Goal: Information Seeking & Learning: Learn about a topic

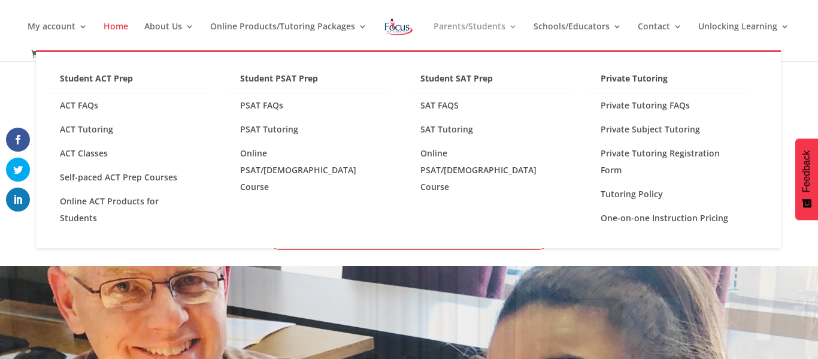
click at [518, 29] on link "Parents/Students" at bounding box center [476, 36] width 84 height 28
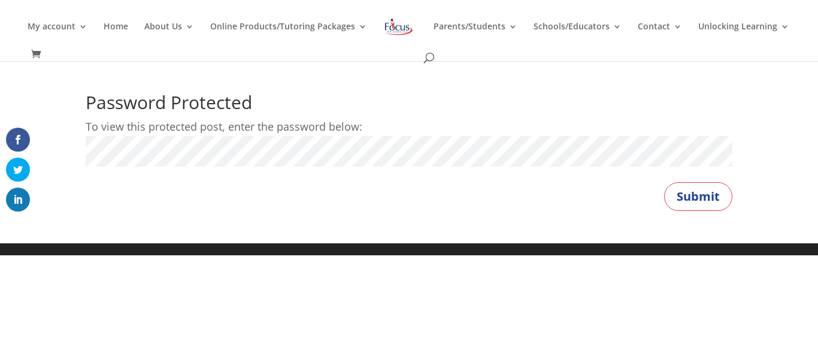
click at [664, 182] on button "Submit" at bounding box center [698, 196] width 68 height 29
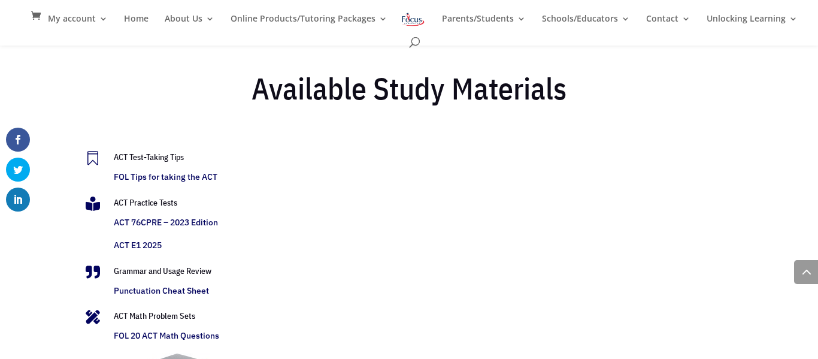
scroll to position [2427, 0]
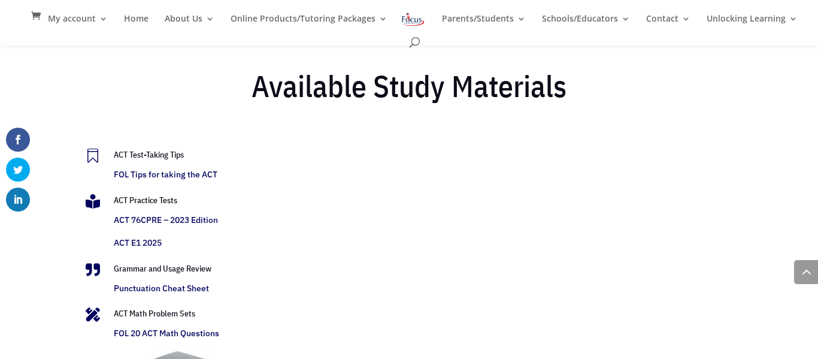
click at [154, 243] on link "ACT E1 2025" at bounding box center [138, 242] width 48 height 11
